Goal: Entertainment & Leisure: Consume media (video, audio)

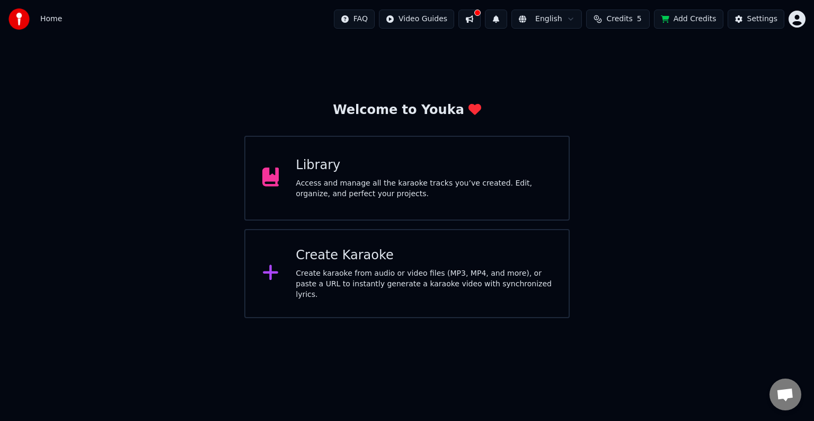
click at [422, 261] on div "Create Karaoke" at bounding box center [424, 255] width 256 height 17
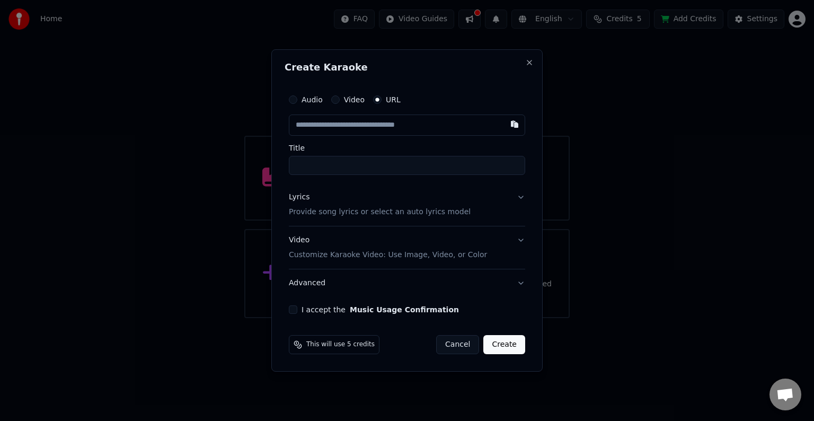
click at [378, 129] on input "text" at bounding box center [407, 125] width 236 height 21
type input "**********"
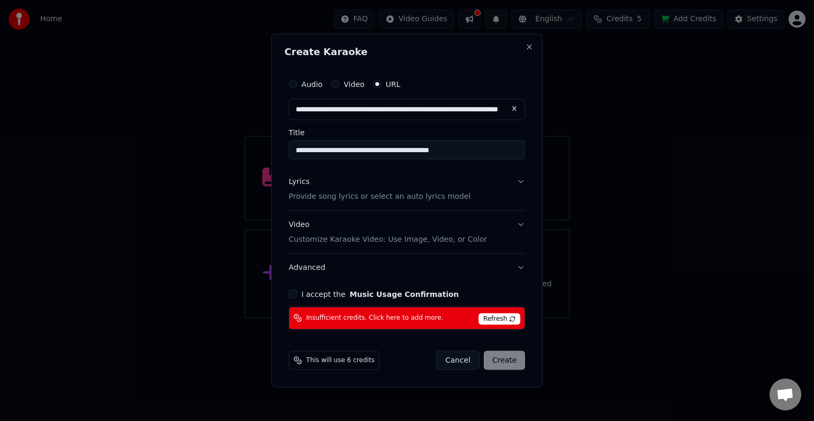
type input "**********"
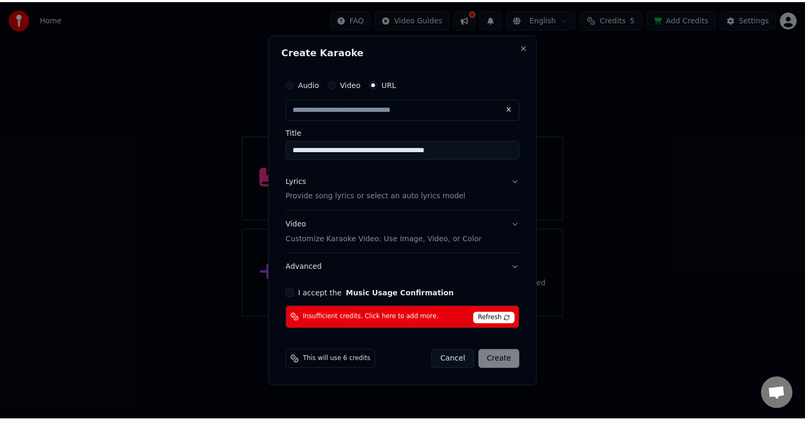
scroll to position [0, 0]
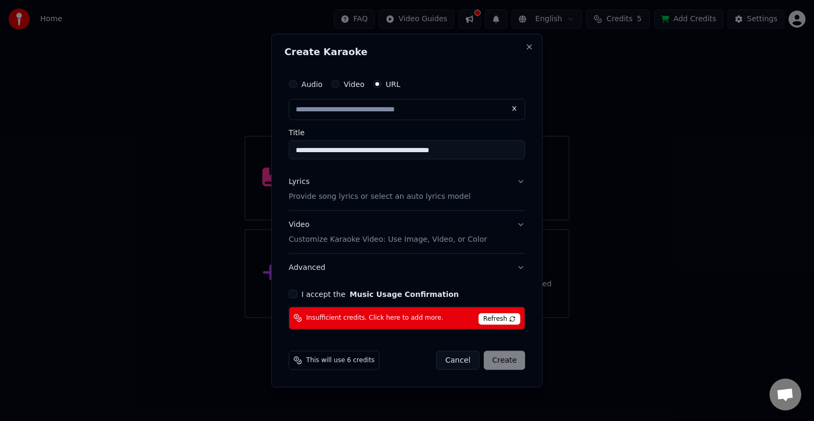
click at [292, 290] on button "I accept the Music Usage Confirmation" at bounding box center [293, 293] width 8 height 8
click at [509, 316] on span "Refresh" at bounding box center [500, 319] width 42 height 12
click at [509, 322] on span "Refresh" at bounding box center [500, 319] width 42 height 12
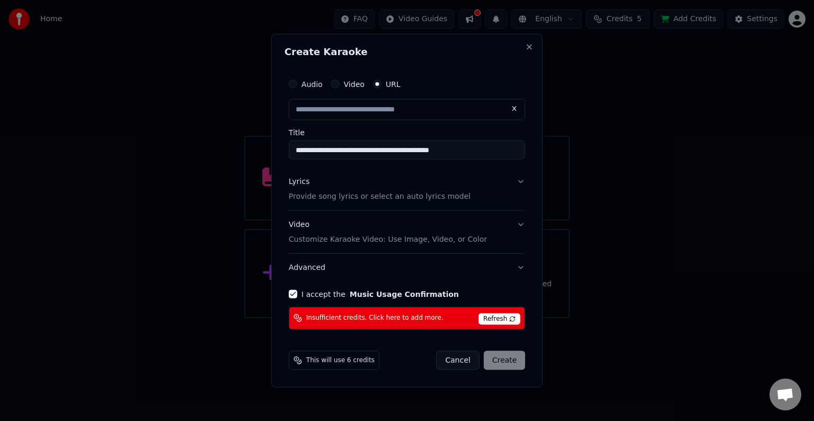
click at [509, 322] on span "Refresh" at bounding box center [500, 319] width 42 height 12
click at [342, 364] on span "This will use 6 credits" at bounding box center [340, 360] width 68 height 8
drag, startPoint x: 346, startPoint y: 359, endPoint x: 353, endPoint y: 360, distance: 7.4
click at [348, 360] on span "This will use 6 credits" at bounding box center [340, 360] width 68 height 8
type input "**********"
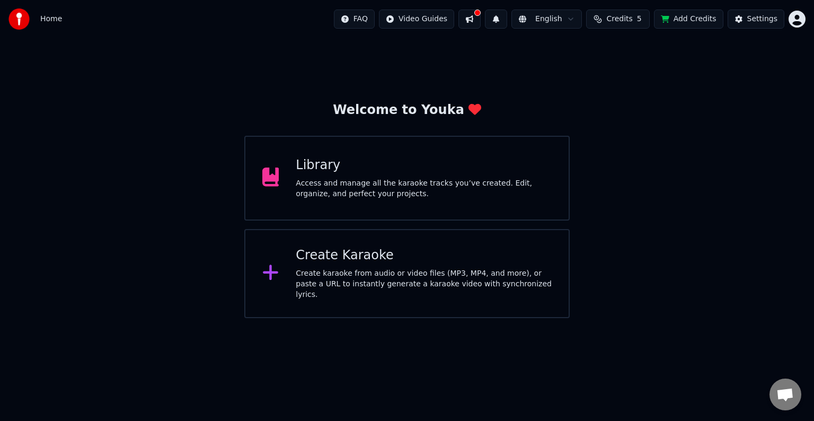
click at [614, 19] on button "Credits 5" at bounding box center [618, 19] width 64 height 19
click at [664, 72] on td "30" at bounding box center [664, 70] width 72 height 19
click at [646, 94] on button "Refresh" at bounding box center [625, 98] width 55 height 19
click at [601, 65] on td "5" at bounding box center [605, 70] width 48 height 19
click at [607, 72] on td "5" at bounding box center [605, 70] width 48 height 19
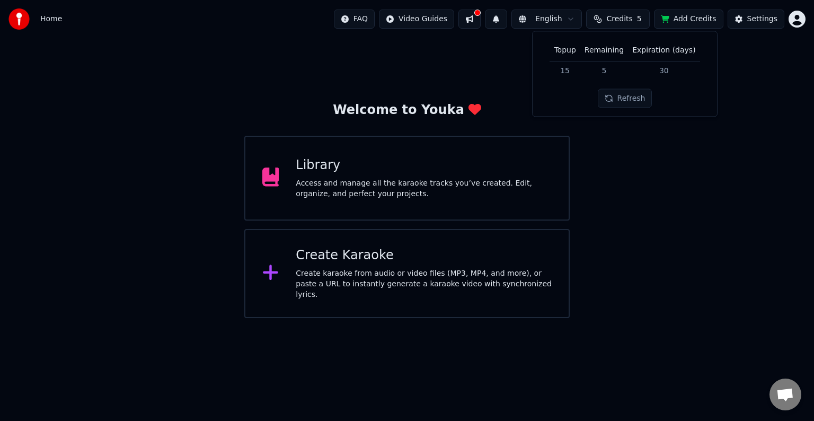
click at [567, 70] on td "15" at bounding box center [565, 70] width 30 height 19
drag, startPoint x: 657, startPoint y: 69, endPoint x: 666, endPoint y: 67, distance: 9.3
click at [661, 69] on td "30" at bounding box center [664, 70] width 72 height 19
click at [666, 67] on td "30" at bounding box center [664, 70] width 72 height 19
click at [663, 49] on th "Expiration (days)" at bounding box center [664, 50] width 72 height 21
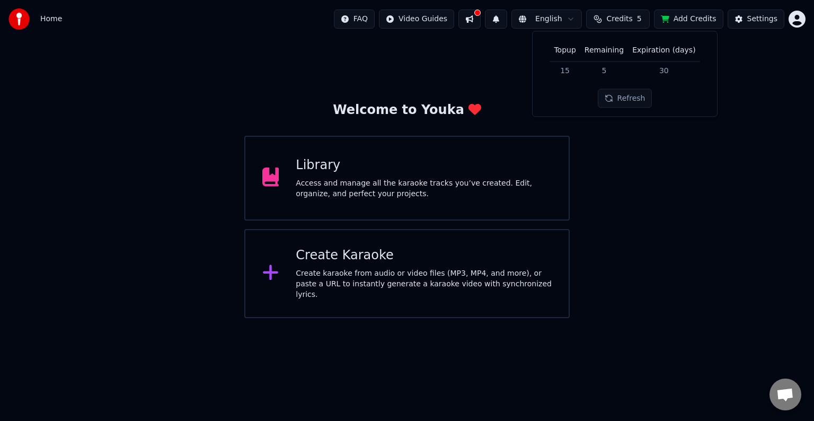
click at [675, 71] on td "30" at bounding box center [664, 70] width 72 height 19
click at [610, 100] on button "Refresh" at bounding box center [625, 98] width 55 height 19
click at [625, 135] on div "Welcome to Youka Library Access and manage all the karaoke tracks you’ve create…" at bounding box center [407, 178] width 814 height 280
click at [677, 26] on button "Add Credits" at bounding box center [688, 19] width 69 height 19
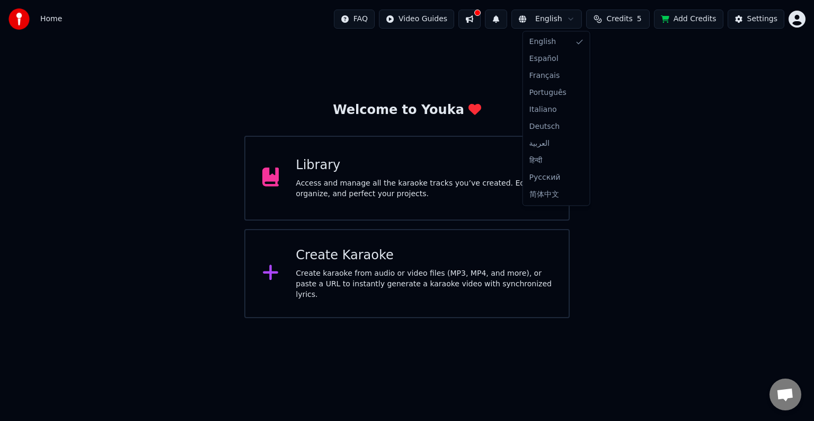
click at [579, 20] on html "Home FAQ Video Guides English Credits 5 Add Credits Settings Welcome to Youka L…" at bounding box center [407, 159] width 814 height 318
click at [740, 24] on html "Home FAQ Video Guides English Credits 5 Add Credits Settings Welcome to Youka L…" at bounding box center [407, 159] width 814 height 318
click at [740, 24] on button "Settings" at bounding box center [756, 19] width 57 height 19
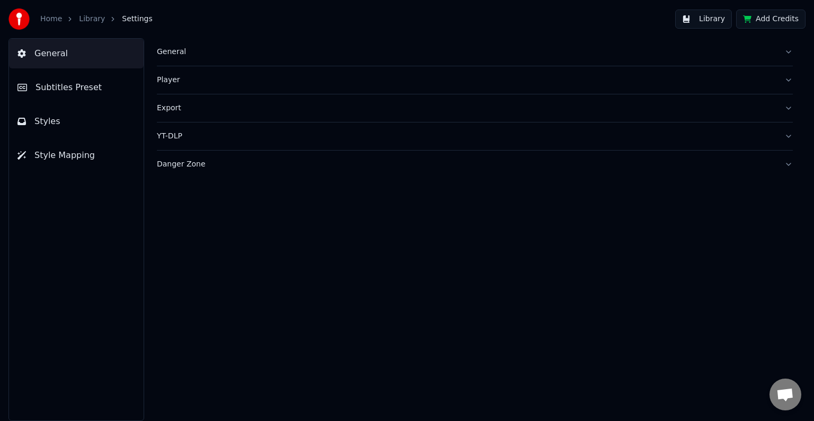
click at [52, 20] on link "Home" at bounding box center [51, 19] width 22 height 11
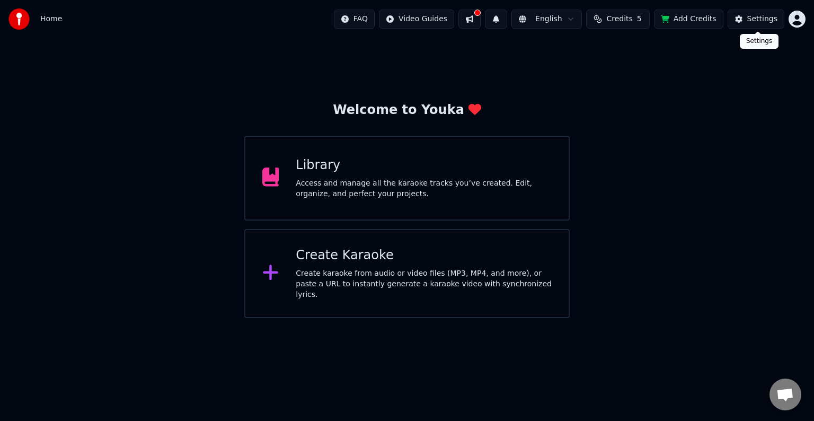
click at [743, 22] on button "Settings" at bounding box center [756, 19] width 57 height 19
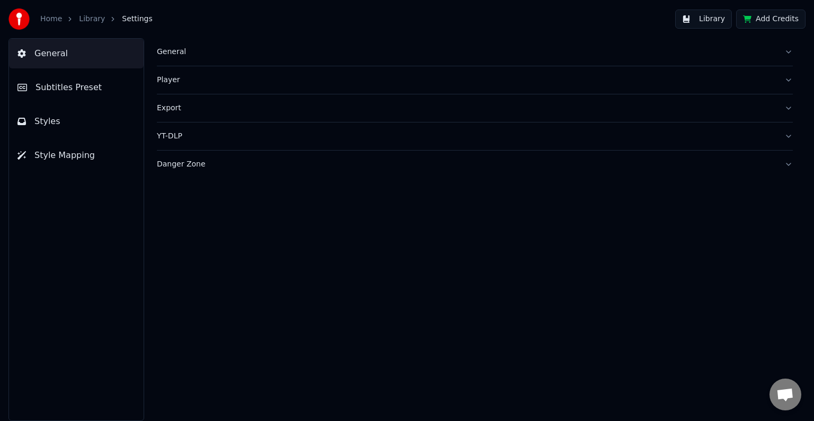
click at [94, 18] on link "Library" at bounding box center [92, 19] width 26 height 11
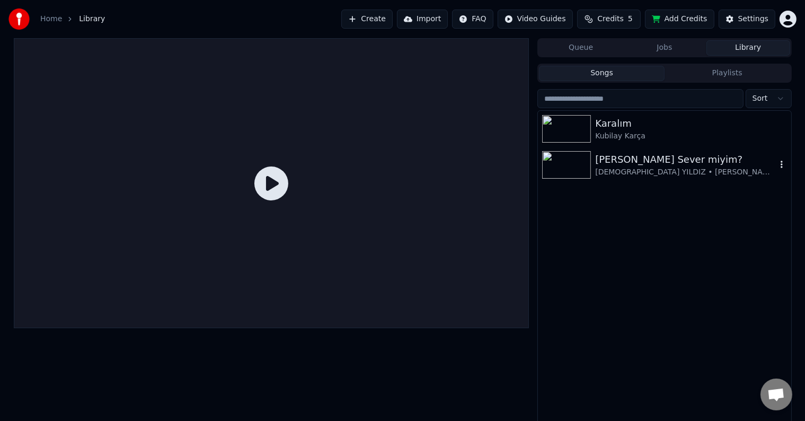
click at [560, 167] on img at bounding box center [566, 165] width 49 height 28
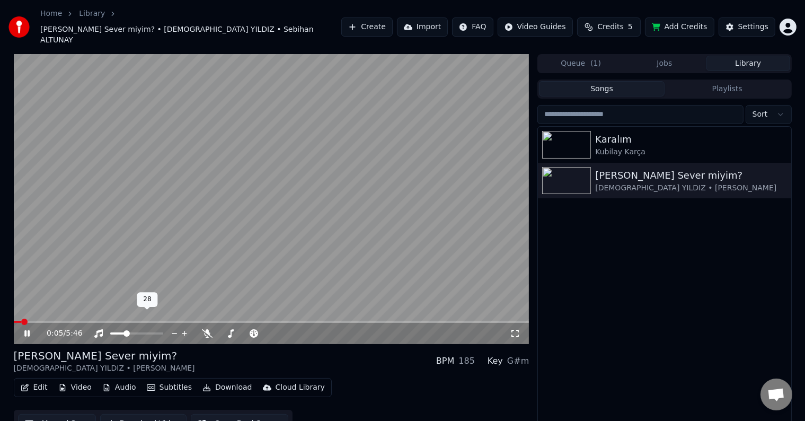
click at [125, 330] on span at bounding box center [127, 333] width 6 height 6
click at [64, 321] on span at bounding box center [272, 322] width 516 height 2
click at [75, 321] on span at bounding box center [272, 322] width 516 height 2
click at [133, 330] on span at bounding box center [133, 333] width 6 height 6
click at [219, 332] on span at bounding box center [245, 333] width 53 height 2
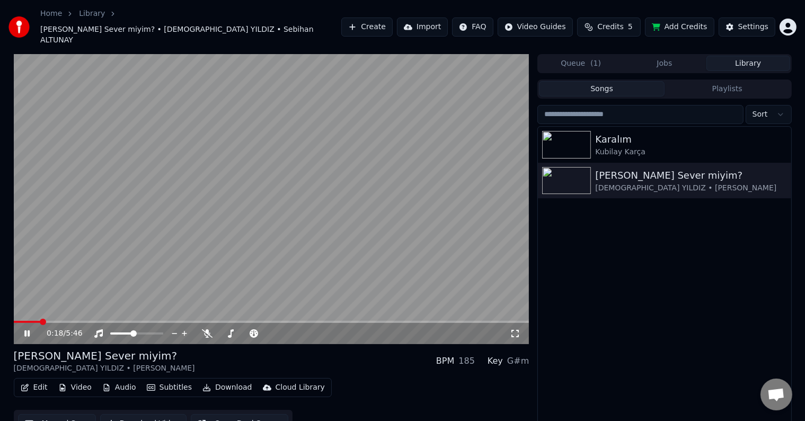
click at [40, 319] on span at bounding box center [43, 322] width 6 height 6
click at [135, 330] on span at bounding box center [135, 333] width 6 height 6
click at [295, 330] on span at bounding box center [292, 333] width 6 height 6
click at [89, 321] on span at bounding box center [272, 322] width 516 height 2
click at [66, 321] on span at bounding box center [53, 322] width 78 height 2
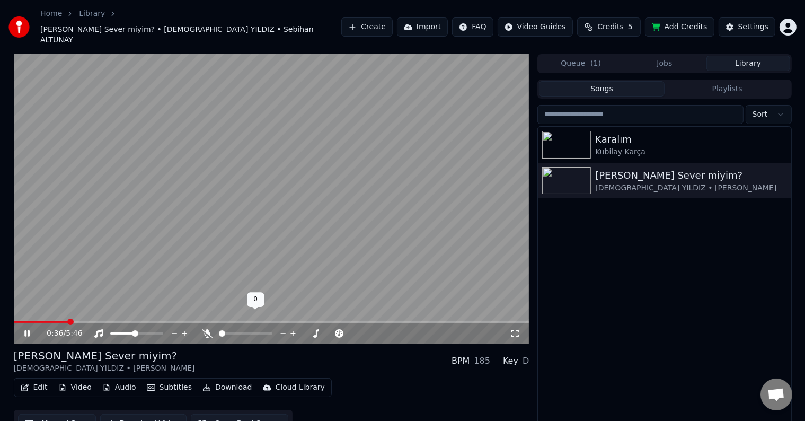
drag, startPoint x: 238, startPoint y: 320, endPoint x: 244, endPoint y: 320, distance: 5.8
click at [244, 328] on div at bounding box center [255, 333] width 85 height 11
click at [246, 332] on span at bounding box center [245, 333] width 53 height 2
click at [295, 330] on span at bounding box center [292, 333] width 6 height 6
click at [163, 330] on span at bounding box center [160, 333] width 6 height 6
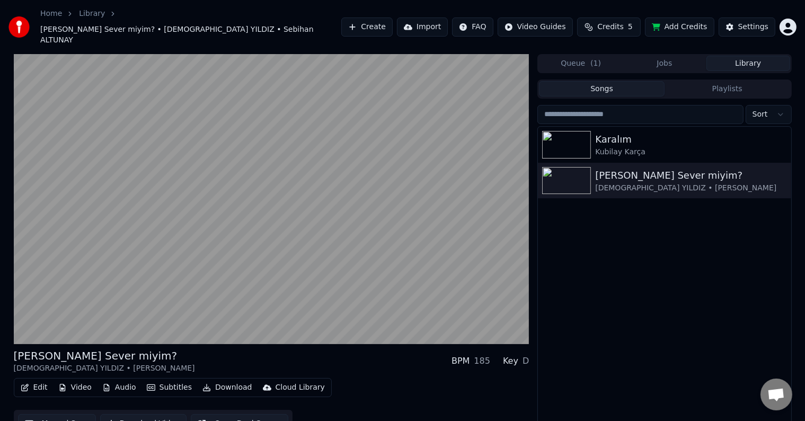
drag, startPoint x: 443, startPoint y: 379, endPoint x: 418, endPoint y: 372, distance: 26.4
click at [442, 378] on div "Edit Video Audio Subtitles Download Cloud Library Manual Sync Download Video Op…" at bounding box center [272, 407] width 516 height 59
click at [396, 378] on div "Edit Video Audio Subtitles Download Cloud Library Manual Sync Download Video Op…" at bounding box center [272, 407] width 516 height 59
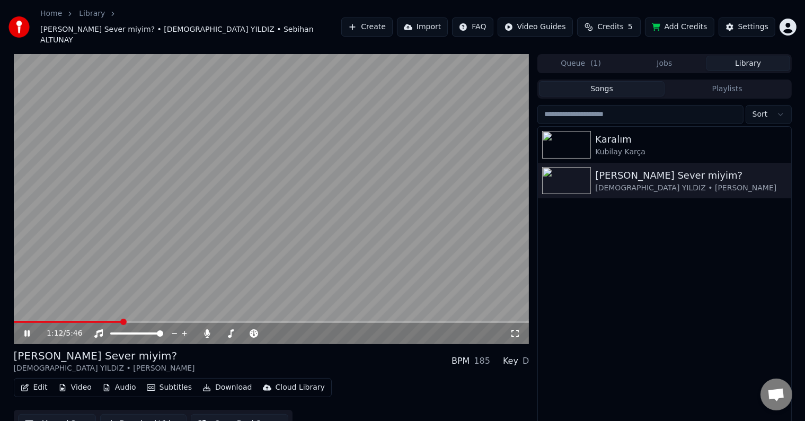
click at [73, 269] on video at bounding box center [272, 199] width 516 height 290
click at [335, 198] on video at bounding box center [272, 199] width 516 height 290
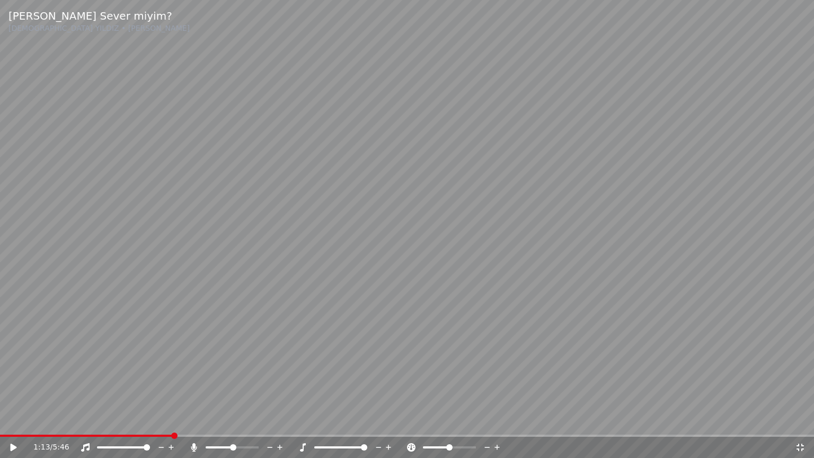
click at [335, 210] on video at bounding box center [407, 229] width 814 height 458
click at [375, 218] on video at bounding box center [407, 229] width 814 height 458
click at [433, 214] on video at bounding box center [407, 229] width 814 height 458
click at [584, 296] on video at bounding box center [407, 229] width 814 height 458
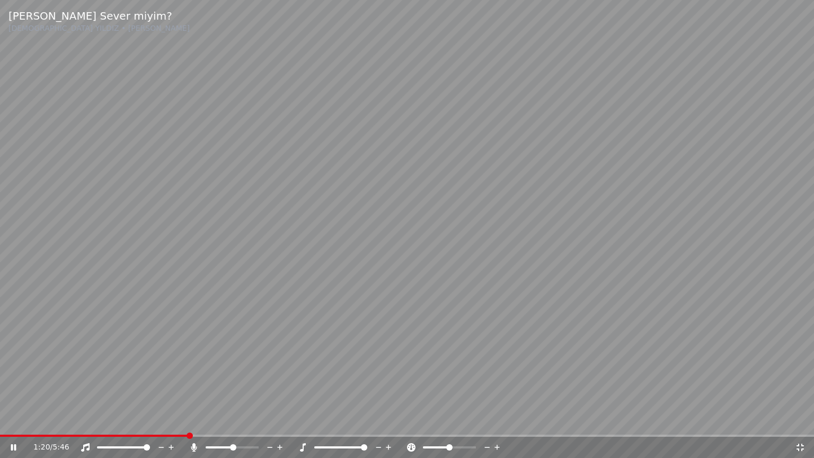
click at [571, 308] on video at bounding box center [407, 229] width 814 height 458
click at [505, 246] on video at bounding box center [407, 229] width 814 height 458
click at [798, 420] on icon at bounding box center [800, 447] width 11 height 8
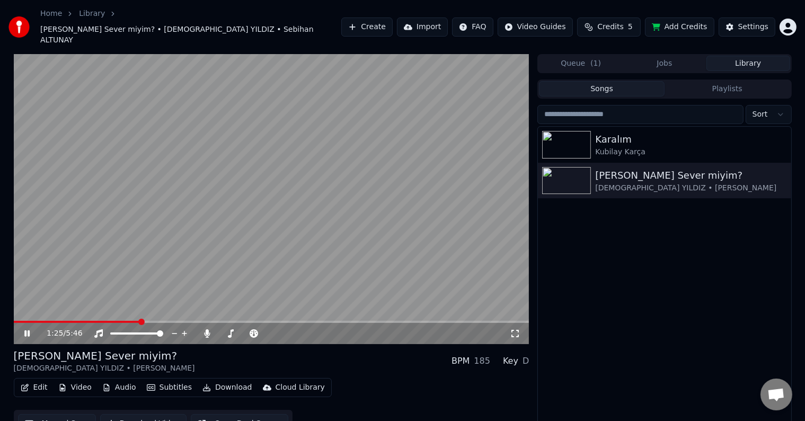
click at [522, 328] on div "1:25 / 5:46" at bounding box center [271, 333] width 507 height 11
click at [520, 329] on icon at bounding box center [515, 333] width 11 height 8
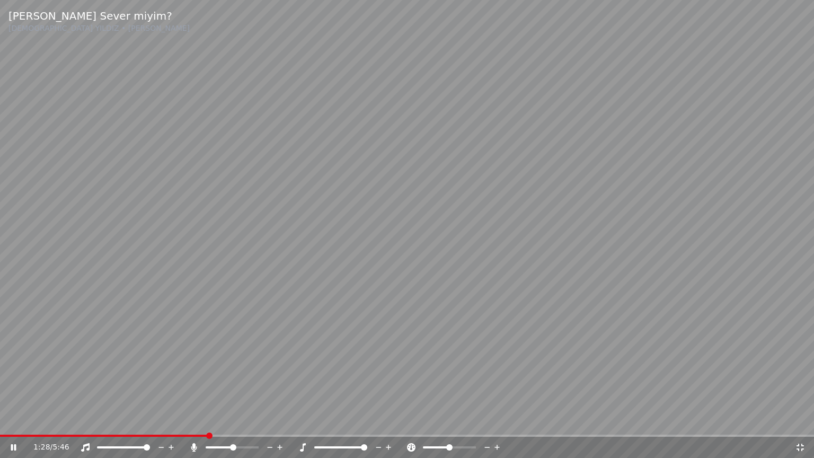
click at [178, 420] on span at bounding box center [104, 436] width 208 height 2
click at [177, 420] on span at bounding box center [89, 436] width 179 height 2
click at [210, 420] on video at bounding box center [407, 229] width 814 height 458
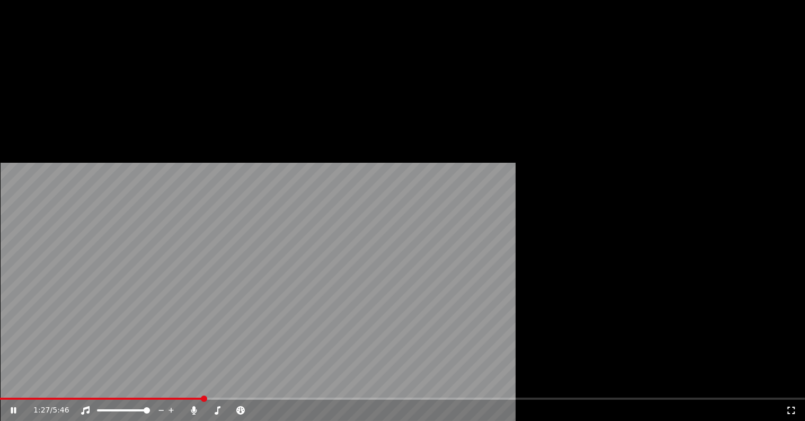
click at [786, 406] on icon at bounding box center [791, 410] width 11 height 8
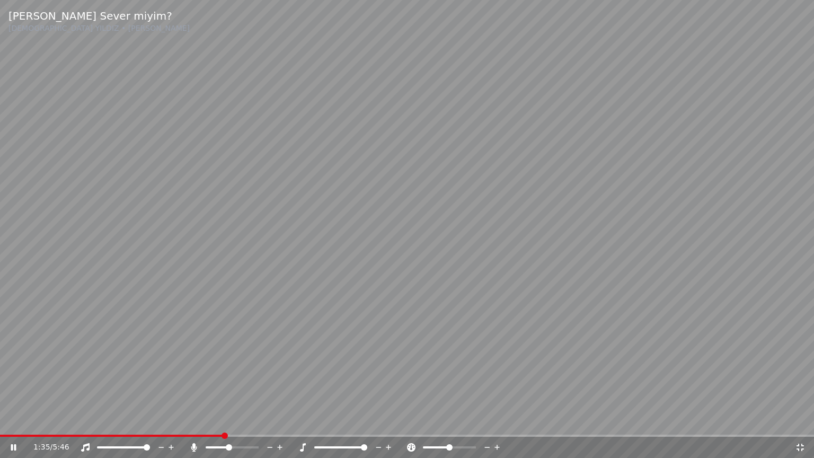
click at [228, 420] on div at bounding box center [241, 447] width 85 height 11
click at [225, 420] on span at bounding box center [226, 447] width 6 height 6
click at [259, 420] on span at bounding box center [255, 447] width 6 height 6
click at [318, 420] on span at bounding box center [321, 447] width 6 height 6
click at [314, 420] on span at bounding box center [340, 447] width 53 height 2
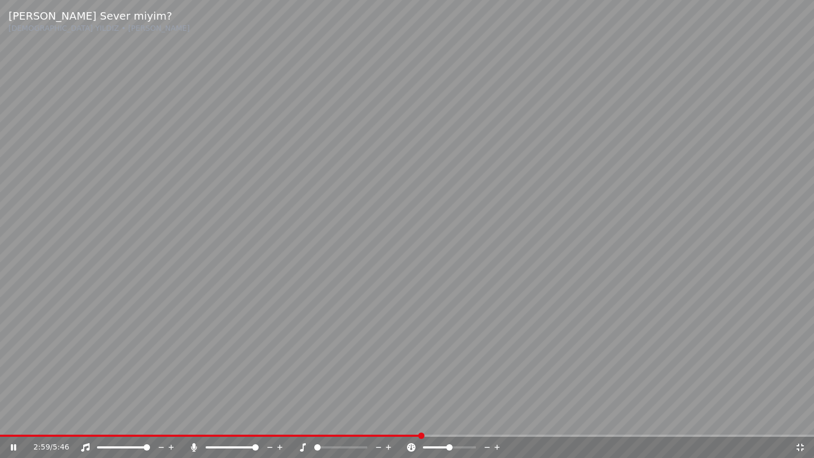
click at [150, 420] on span at bounding box center [147, 447] width 6 height 6
click at [322, 420] on span at bounding box center [325, 447] width 6 height 6
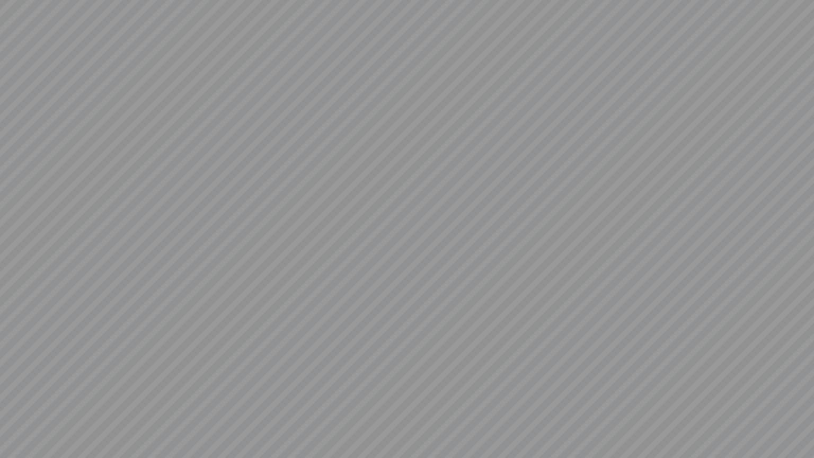
click at [326, 420] on video at bounding box center [407, 229] width 814 height 458
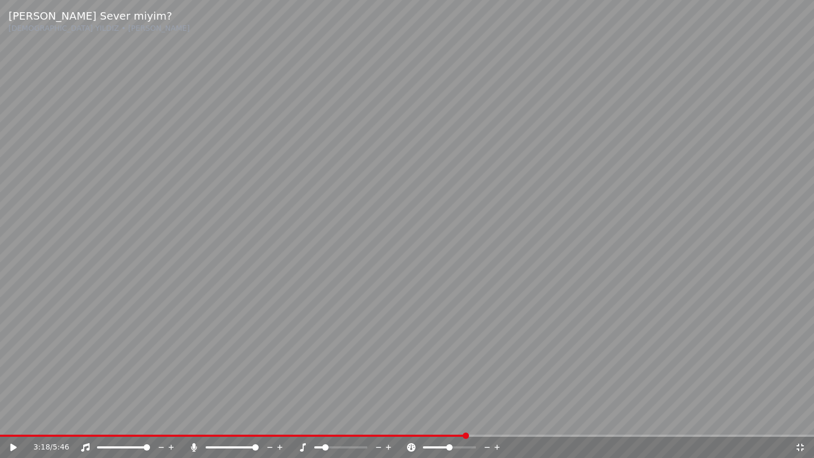
click at [326, 420] on span at bounding box center [325, 447] width 6 height 6
click at [338, 407] on video at bounding box center [407, 229] width 814 height 458
click at [328, 420] on span at bounding box center [329, 447] width 6 height 6
click at [448, 420] on span at bounding box center [236, 436] width 473 height 2
click at [444, 420] on span at bounding box center [225, 436] width 451 height 2
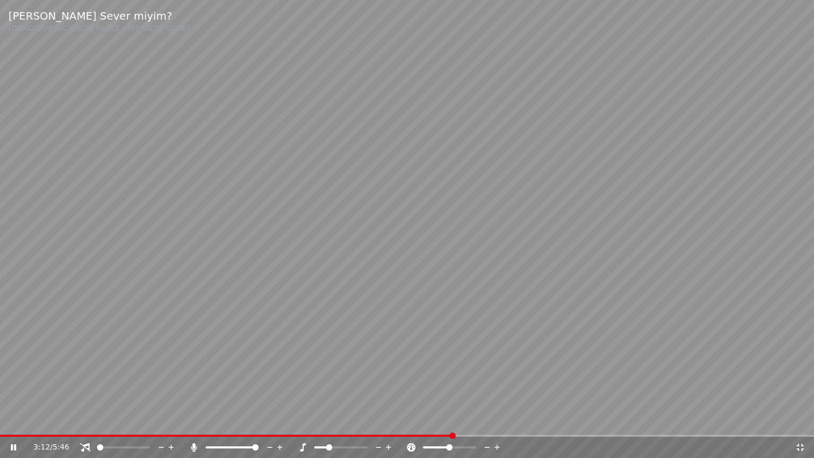
click at [97, 420] on span at bounding box center [100, 447] width 6 height 6
click at [343, 420] on span at bounding box center [340, 447] width 53 height 2
click at [340, 420] on span at bounding box center [341, 447] width 6 height 6
drag, startPoint x: 390, startPoint y: 447, endPoint x: 383, endPoint y: 447, distance: 6.9
click at [389, 420] on icon at bounding box center [389, 447] width 10 height 11
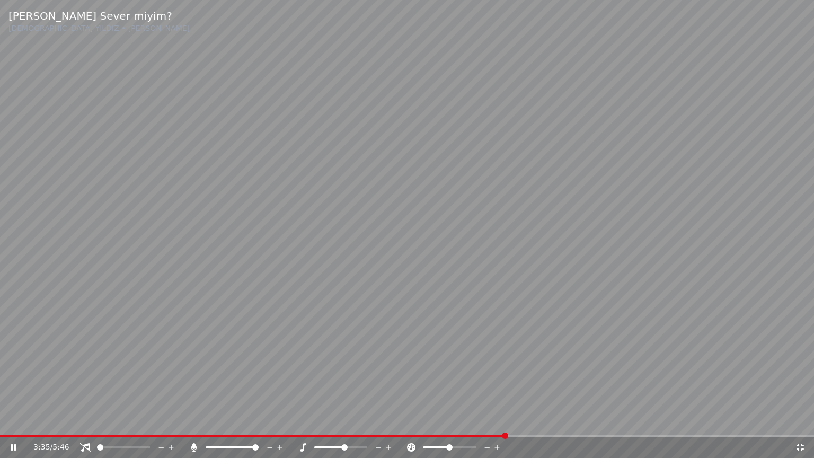
click at [381, 420] on icon at bounding box center [379, 447] width 10 height 11
click at [567, 420] on span at bounding box center [407, 436] width 814 height 2
click at [598, 420] on div "4:03 / 5:46" at bounding box center [407, 447] width 814 height 21
click at [596, 420] on span at bounding box center [407, 436] width 814 height 2
click at [611, 420] on div "4:15 / 5:46" at bounding box center [407, 447] width 814 height 21
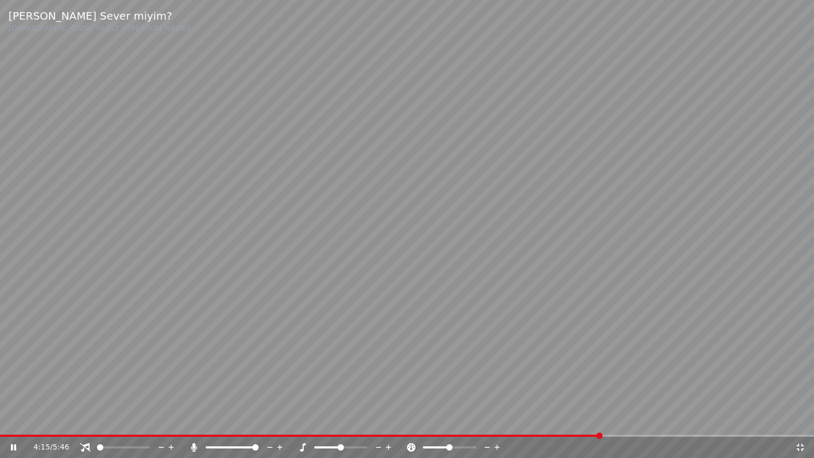
click at [611, 420] on div "4:15 / 5:46" at bounding box center [407, 447] width 814 height 21
click at [610, 420] on span at bounding box center [407, 436] width 814 height 2
click at [615, 420] on span at bounding box center [611, 436] width 6 height 6
click at [622, 420] on div "4:22 / 5:46" at bounding box center [407, 447] width 814 height 21
click at [627, 420] on span at bounding box center [407, 436] width 814 height 2
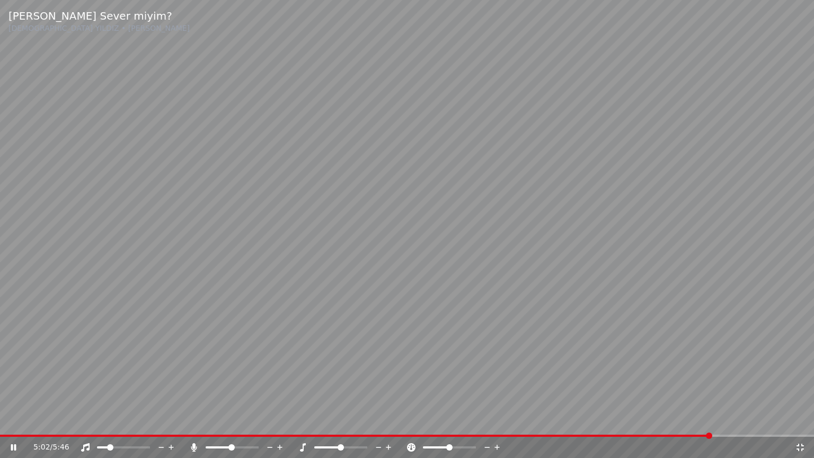
click at [97, 420] on span at bounding box center [103, 447] width 12 height 2
click at [355, 420] on span at bounding box center [352, 447] width 6 height 6
click at [714, 420] on span at bounding box center [357, 436] width 714 height 2
click at [708, 420] on span at bounding box center [354, 436] width 709 height 2
click at [706, 420] on span at bounding box center [358, 436] width 716 height 2
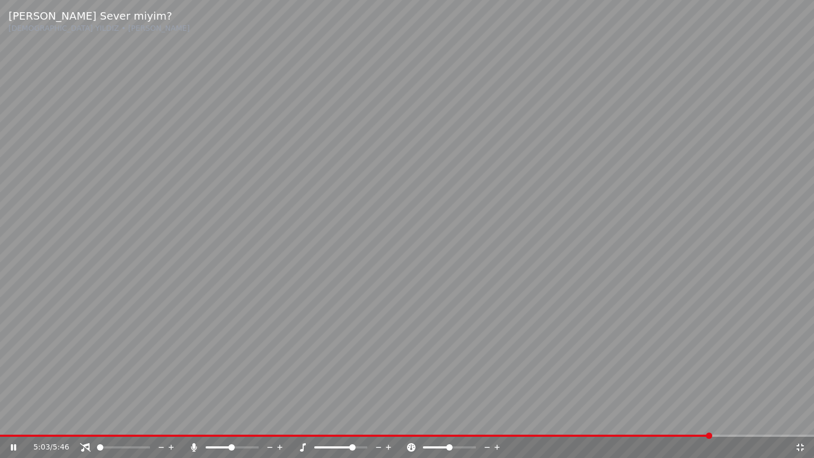
click at [708, 420] on span at bounding box center [709, 436] width 6 height 6
click at [708, 420] on span at bounding box center [710, 436] width 6 height 6
click at [708, 420] on span at bounding box center [711, 436] width 6 height 6
click at [708, 420] on video at bounding box center [407, 229] width 814 height 458
click at [708, 420] on span at bounding box center [367, 436] width 734 height 2
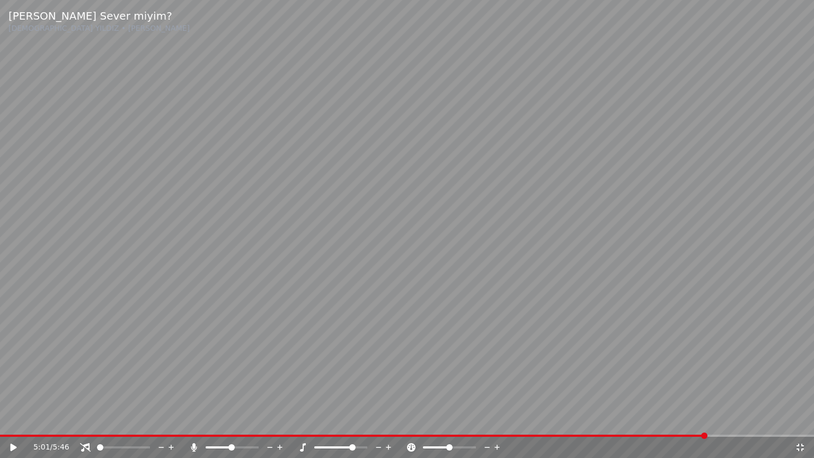
click at [706, 398] on video at bounding box center [407, 229] width 814 height 458
click at [707, 420] on span at bounding box center [359, 436] width 718 height 2
click at [388, 420] on icon at bounding box center [389, 447] width 10 height 11
click at [341, 420] on span at bounding box center [336, 447] width 44 height 2
click at [718, 420] on span at bounding box center [359, 436] width 719 height 2
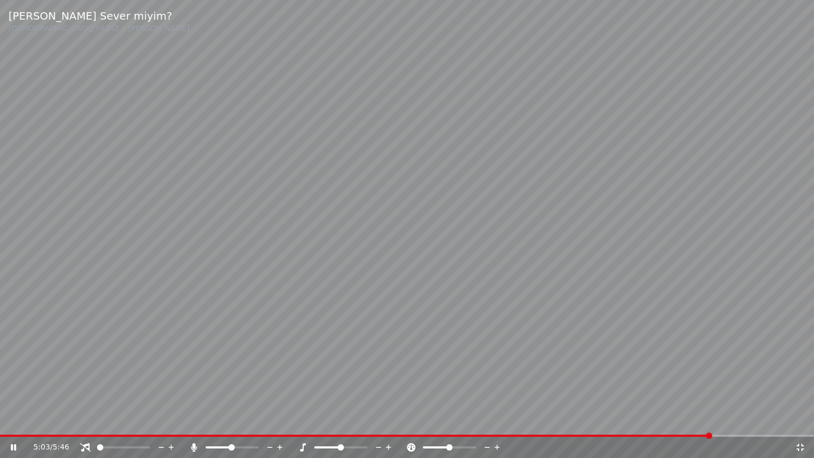
click at [712, 420] on span at bounding box center [356, 436] width 712 height 2
click at [339, 420] on span at bounding box center [341, 447] width 6 height 6
click at [672, 420] on span at bounding box center [370, 436] width 741 height 2
click at [169, 420] on icon at bounding box center [171, 447] width 10 height 11
click at [170, 420] on icon at bounding box center [171, 447] width 10 height 11
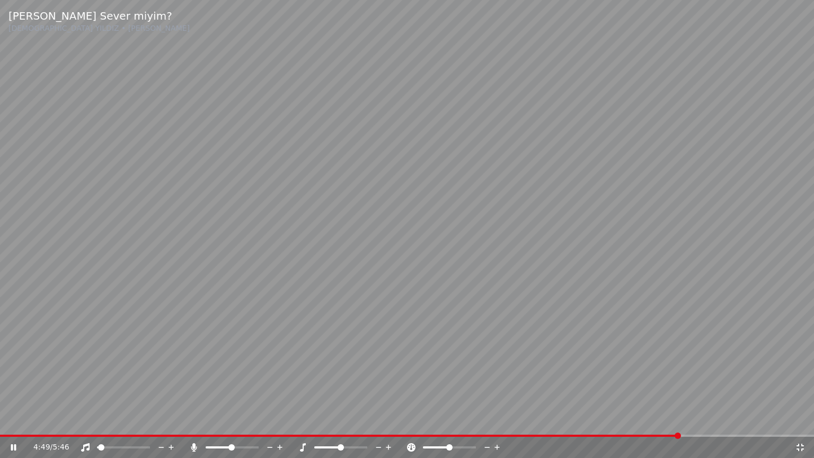
click at [170, 420] on icon at bounding box center [171, 447] width 10 height 11
click at [105, 420] on span at bounding box center [102, 447] width 6 height 6
click at [338, 420] on div at bounding box center [350, 447] width 85 height 11
click at [338, 420] on span at bounding box center [337, 447] width 6 height 6
click at [134, 420] on span at bounding box center [131, 447] width 6 height 6
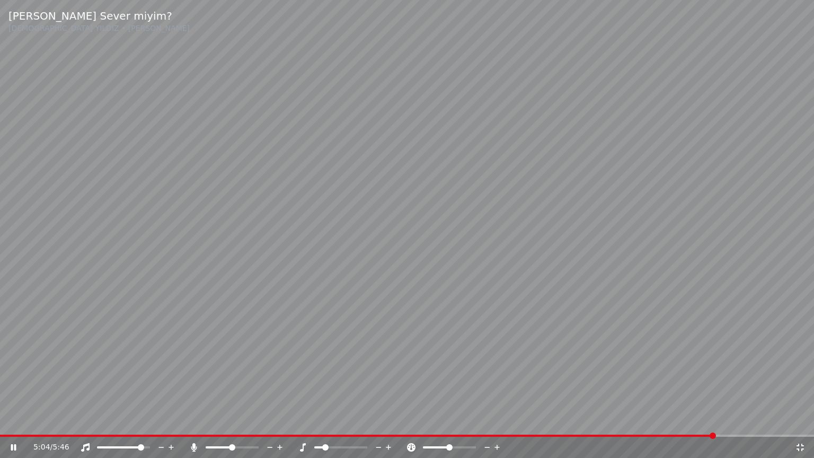
click at [325, 420] on span at bounding box center [325, 447] width 6 height 6
click at [97, 420] on span at bounding box center [100, 447] width 6 height 6
click at [711, 420] on div "5:12 / 5:46" at bounding box center [407, 447] width 814 height 21
click at [712, 420] on span at bounding box center [356, 436] width 712 height 2
click at [803, 420] on icon at bounding box center [800, 447] width 7 height 7
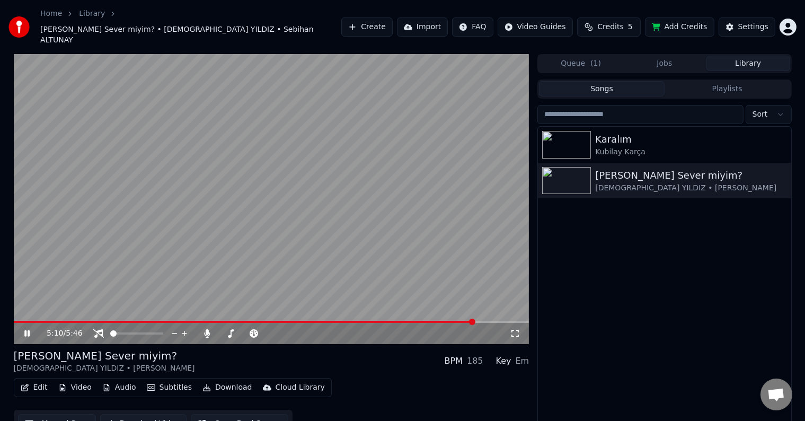
click at [449, 172] on video at bounding box center [272, 199] width 516 height 290
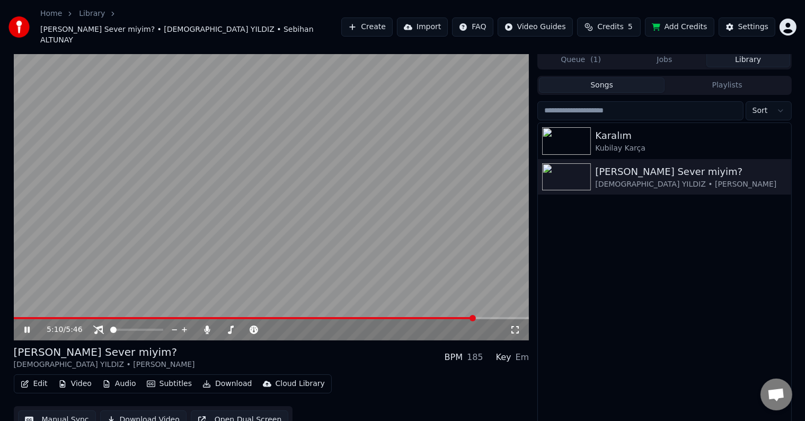
scroll to position [5, 0]
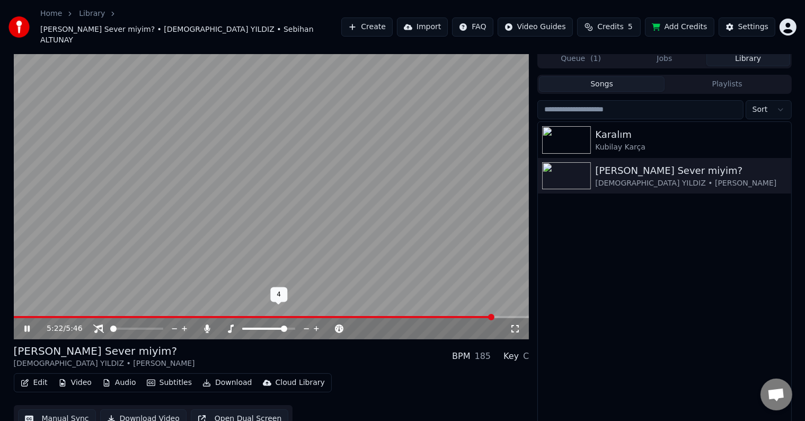
click at [288, 328] on span at bounding box center [268, 329] width 53 height 2
click at [471, 316] on span at bounding box center [254, 317] width 481 height 2
click at [465, 299] on video at bounding box center [272, 194] width 516 height 290
click at [460, 316] on span at bounding box center [237, 317] width 446 height 2
click at [447, 281] on video at bounding box center [272, 194] width 516 height 290
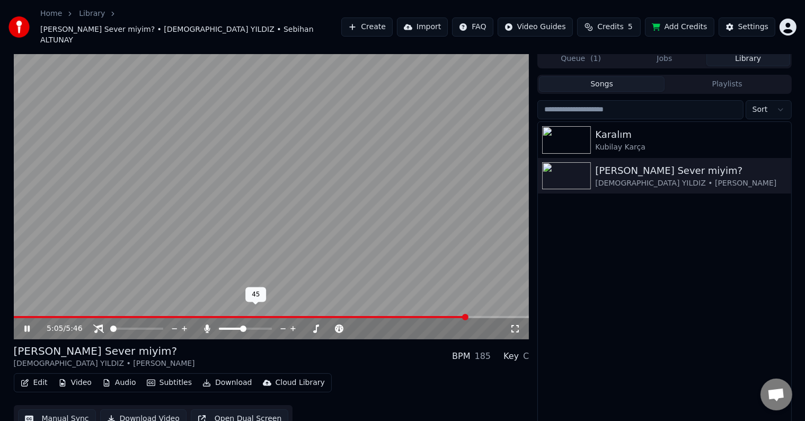
click at [242, 328] on span at bounding box center [231, 329] width 24 height 2
click at [521, 323] on div "5:06 / 5:46" at bounding box center [271, 328] width 507 height 11
click at [517, 324] on icon at bounding box center [515, 328] width 11 height 8
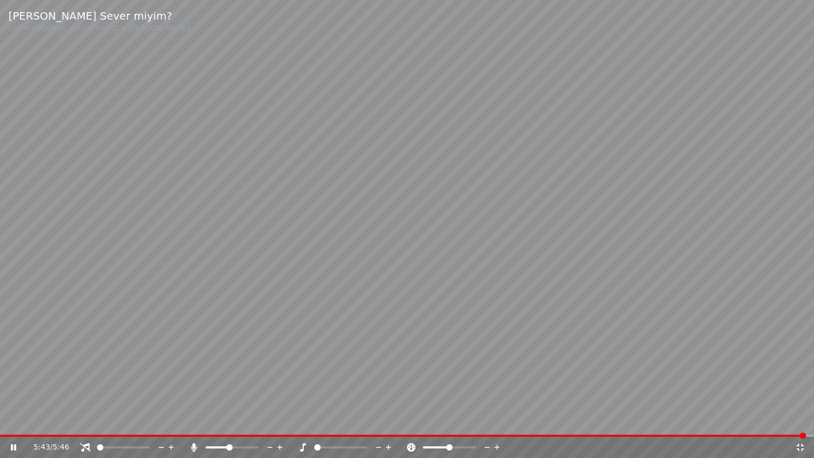
click at [759, 420] on span at bounding box center [403, 436] width 806 height 2
click at [753, 420] on span at bounding box center [756, 436] width 6 height 6
click at [724, 420] on div "5:23 / 5:46" at bounding box center [407, 446] width 814 height 23
click at [718, 420] on span at bounding box center [380, 436] width 761 height 2
click at [718, 420] on span at bounding box center [716, 436] width 6 height 6
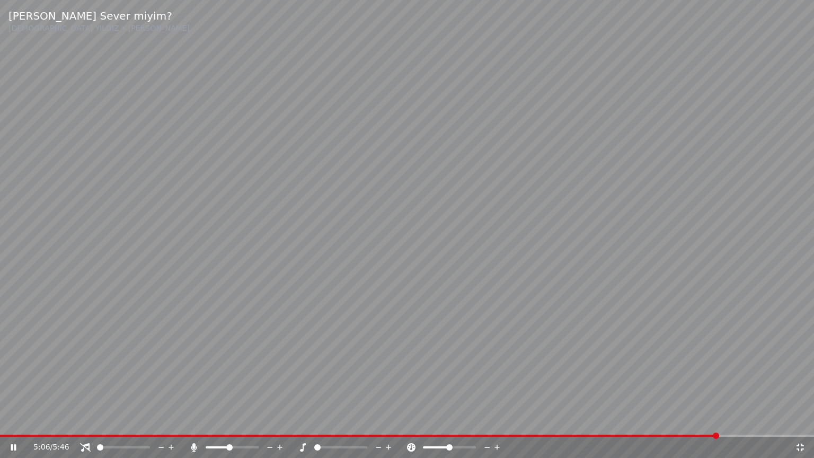
click at [716, 420] on span at bounding box center [716, 436] width 6 height 6
click at [713, 420] on span at bounding box center [714, 436] width 6 height 6
click at [391, 420] on icon at bounding box center [388, 447] width 5 height 5
click at [391, 420] on icon at bounding box center [389, 447] width 10 height 11
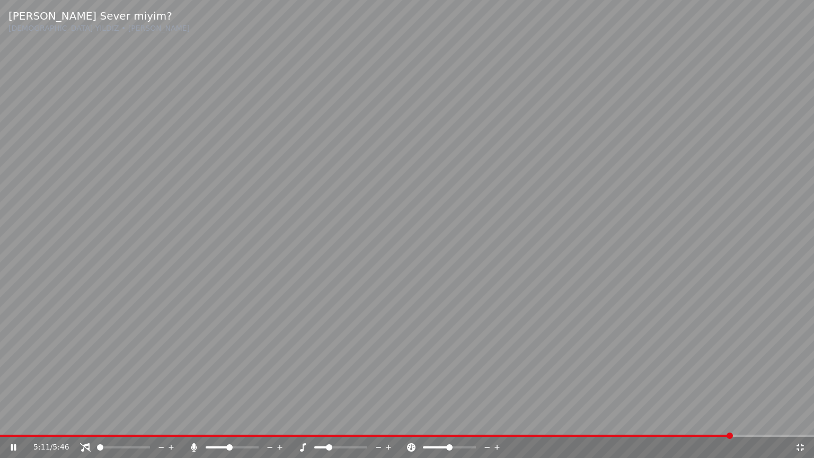
click at [391, 420] on icon at bounding box center [389, 447] width 10 height 11
click at [390, 420] on icon at bounding box center [389, 447] width 10 height 11
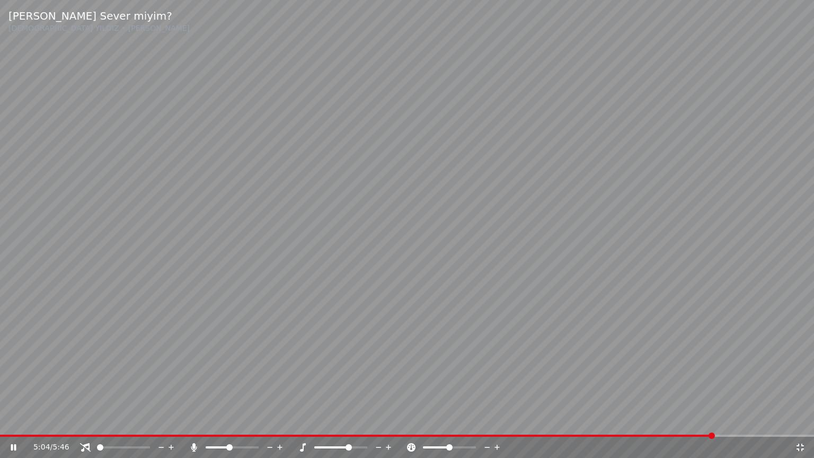
click at [133, 420] on video at bounding box center [407, 229] width 814 height 458
click at [136, 420] on video at bounding box center [407, 229] width 814 height 458
click at [140, 420] on span at bounding box center [358, 436] width 717 height 2
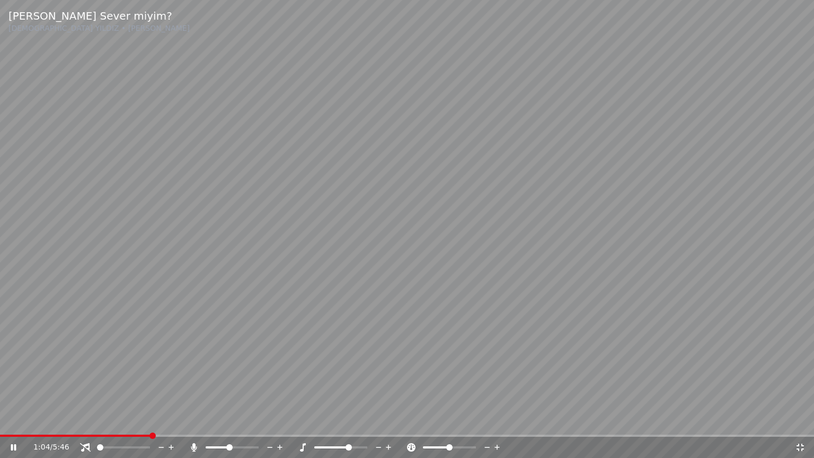
click at [102, 420] on span at bounding box center [75, 436] width 151 height 2
click at [392, 420] on icon at bounding box center [389, 447] width 10 height 11
click at [336, 420] on div at bounding box center [350, 447] width 85 height 11
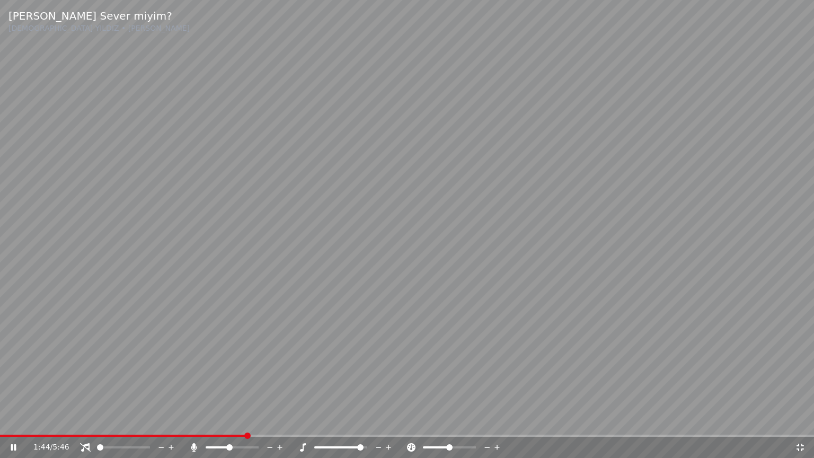
click at [327, 420] on div at bounding box center [350, 447] width 85 height 11
click at [323, 420] on span at bounding box center [318, 447] width 9 height 2
click at [322, 420] on span at bounding box center [325, 447] width 6 height 6
click at [351, 420] on span at bounding box center [340, 447] width 53 height 2
click at [358, 420] on span at bounding box center [340, 447] width 53 height 2
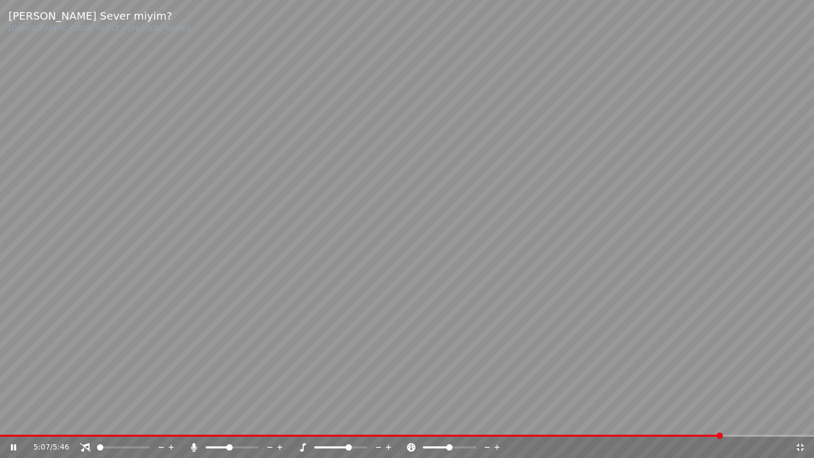
click at [802, 420] on div "5:07 / 5:46" at bounding box center [407, 447] width 806 height 11
click at [797, 420] on icon at bounding box center [800, 447] width 7 height 7
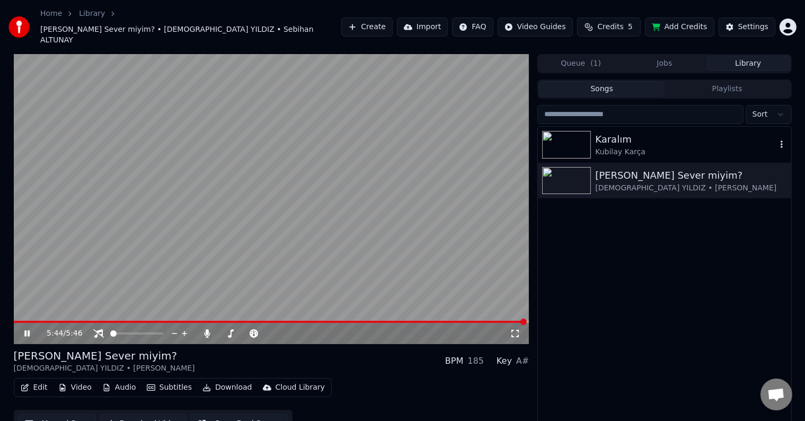
click at [542, 131] on img at bounding box center [566, 145] width 49 height 28
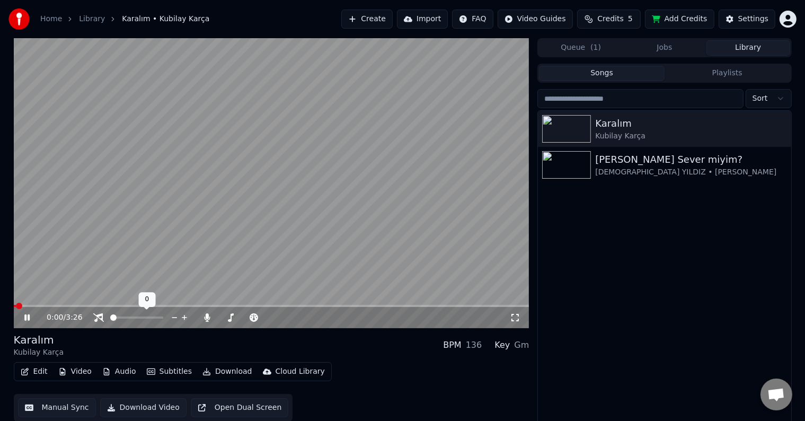
click at [126, 320] on div at bounding box center [146, 317] width 85 height 11
click at [135, 317] on span at bounding box center [136, 318] width 53 height 2
click at [287, 318] on span at bounding box center [284, 317] width 6 height 6
click at [284, 314] on span at bounding box center [280, 317] width 6 height 6
click at [153, 305] on span at bounding box center [272, 306] width 516 height 2
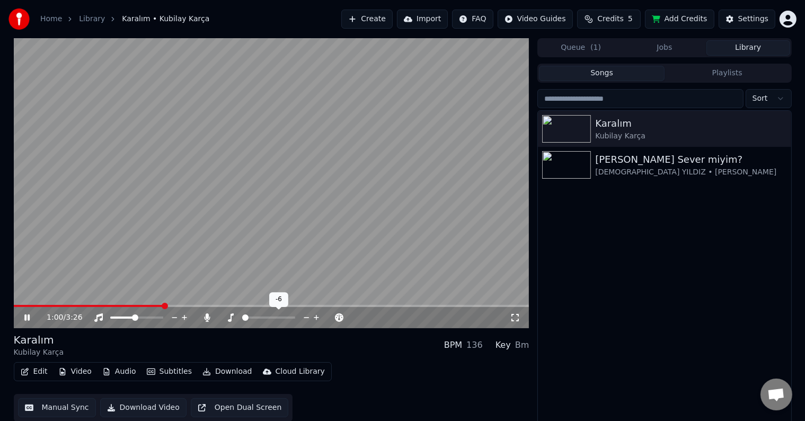
click at [242, 319] on span at bounding box center [242, 318] width 0 height 2
